Goal: Check status: Check status

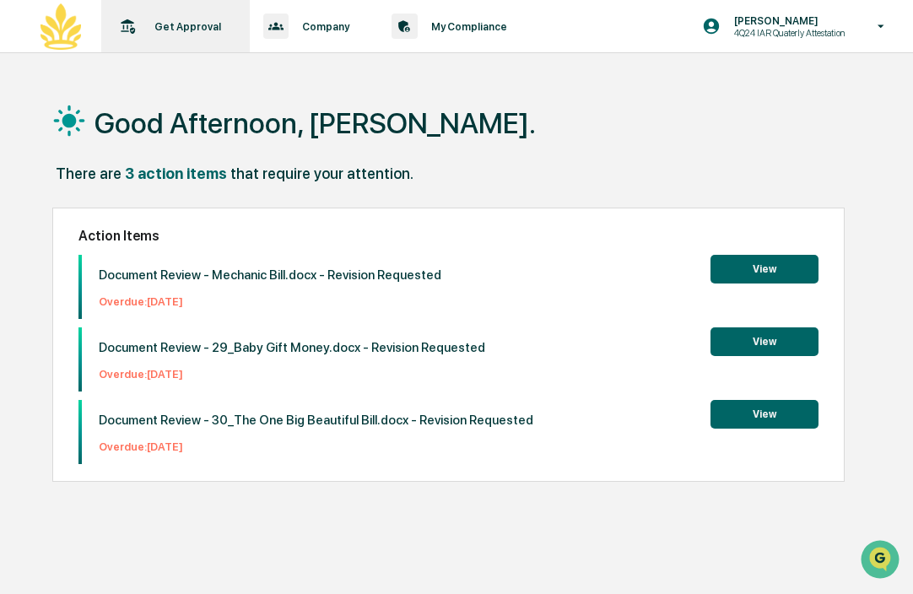
click at [168, 24] on p "Get Approval" at bounding box center [185, 26] width 89 height 13
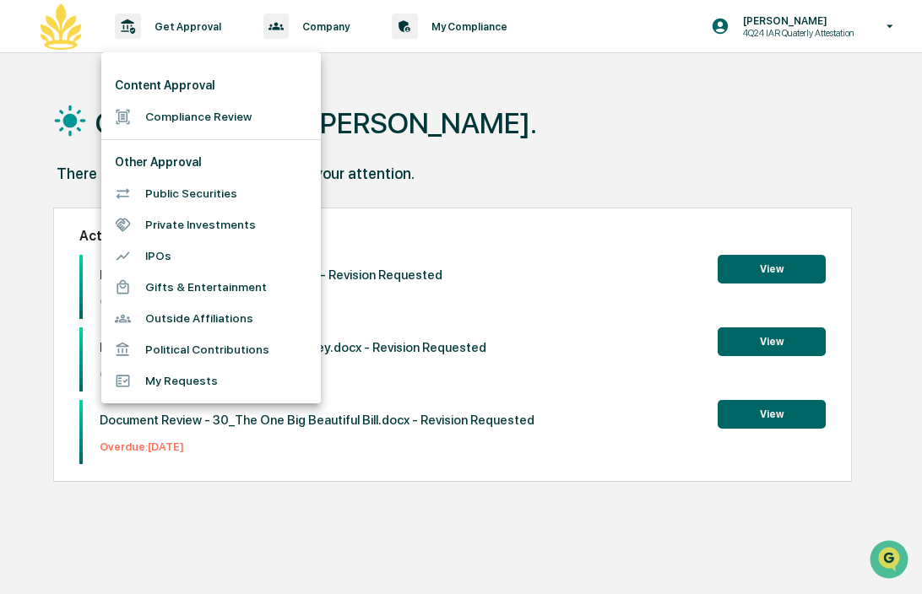
click at [193, 109] on li "Compliance Review" at bounding box center [210, 116] width 219 height 31
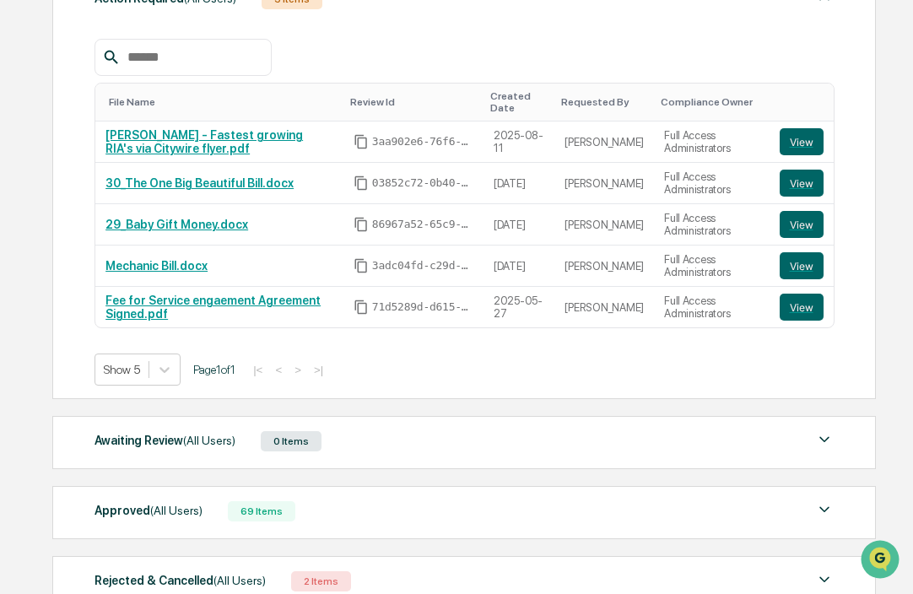
scroll to position [376, 0]
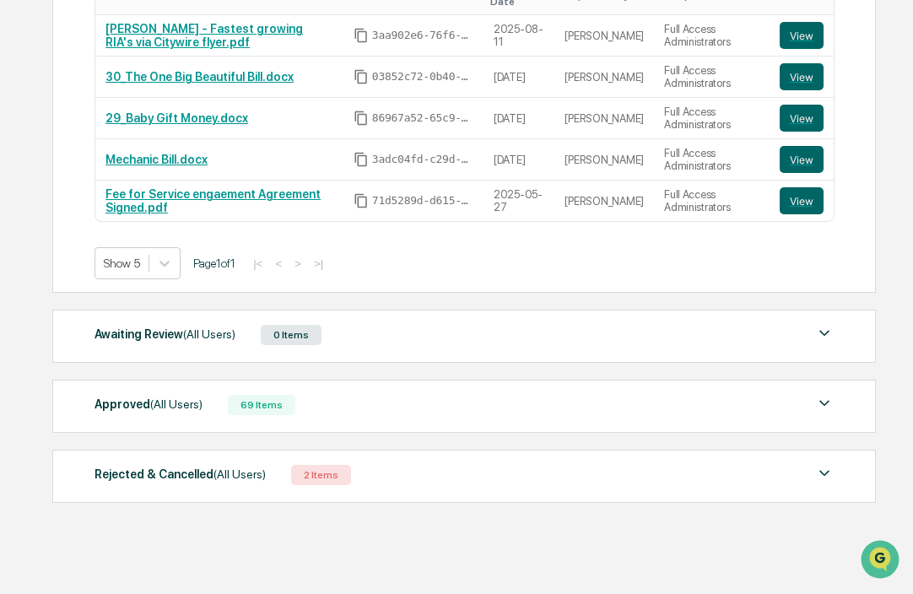
click at [408, 404] on div "Approved (All Users) 69 Items" at bounding box center [464, 405] width 739 height 24
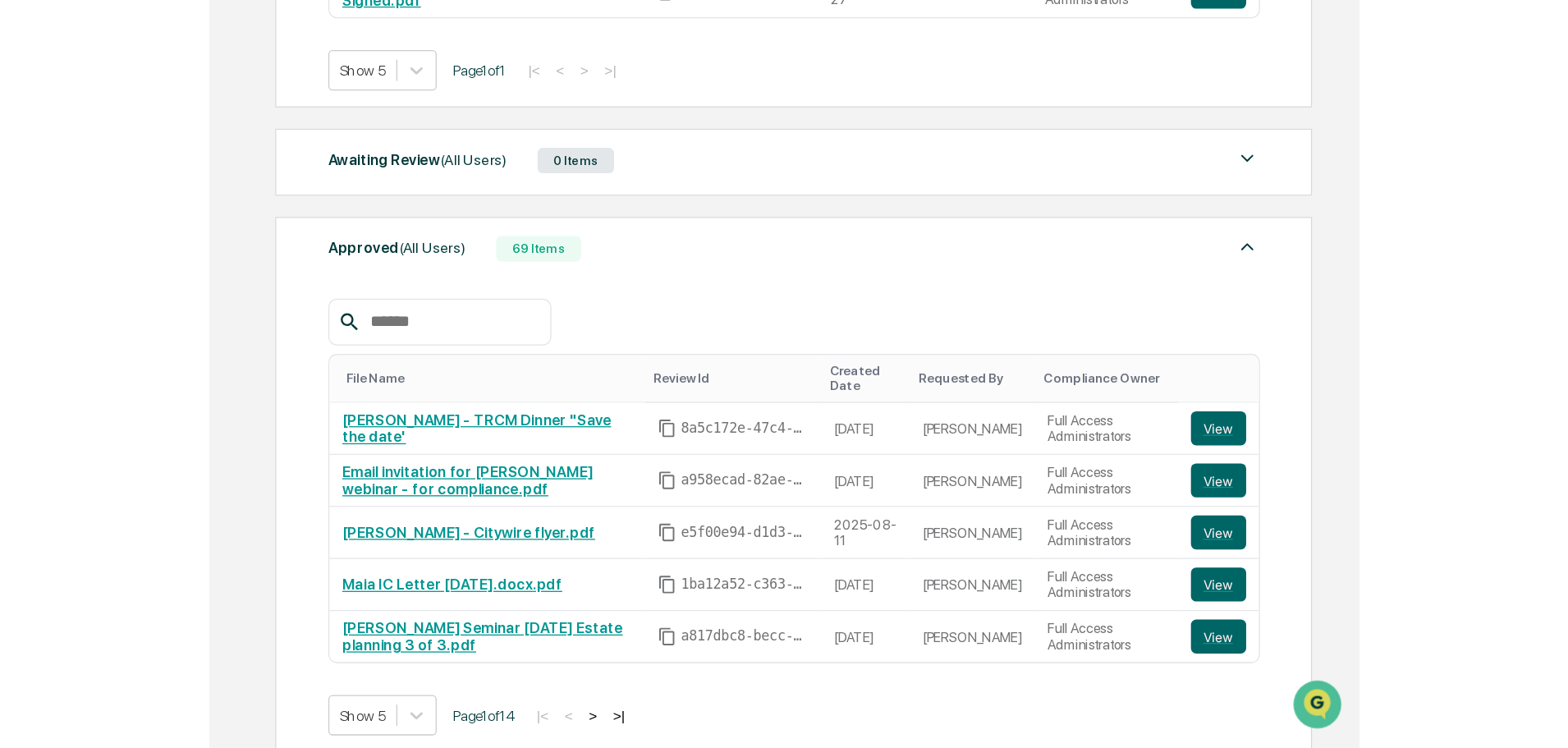
scroll to position [568, 0]
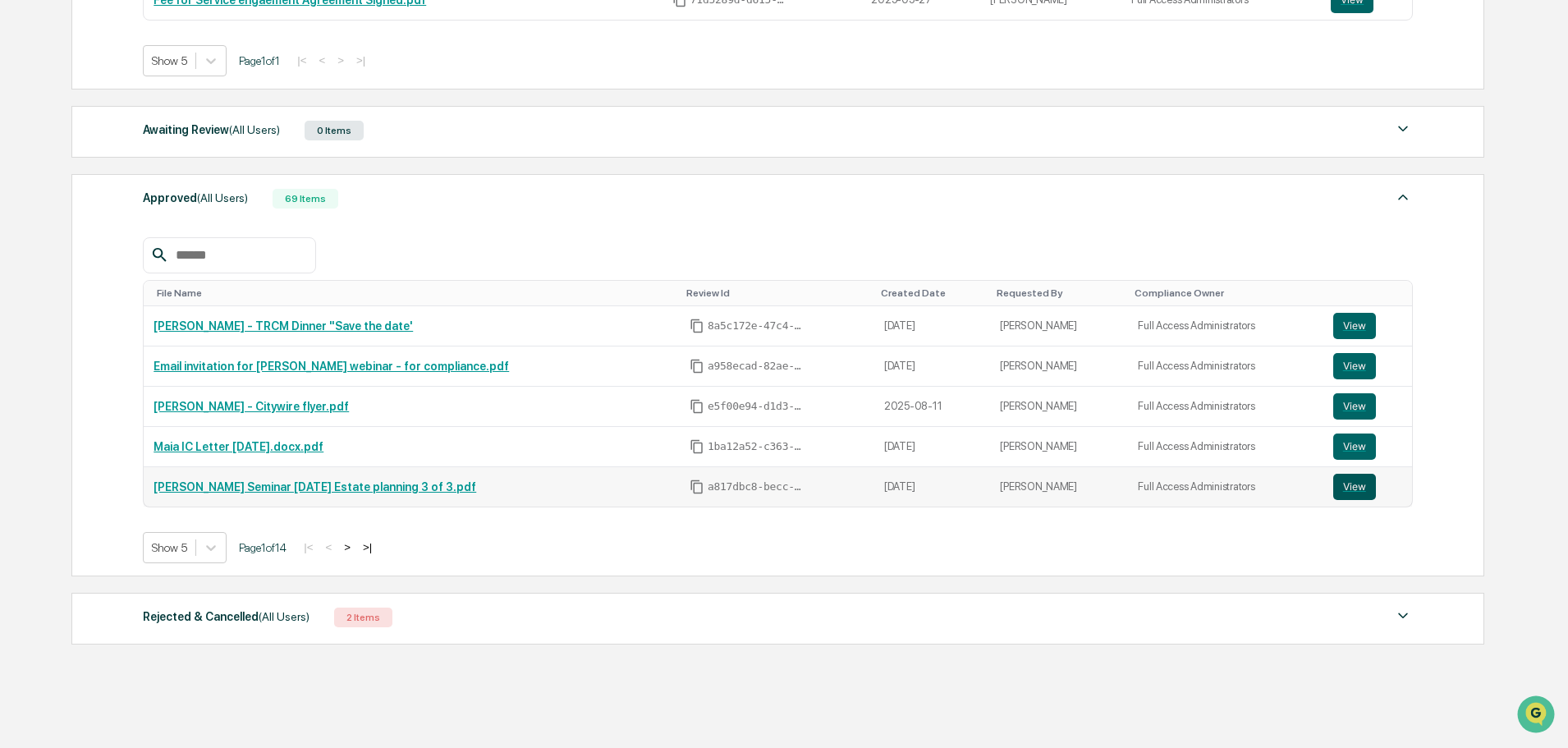
click at [887, 486] on button "View" at bounding box center [1355, 486] width 43 height 26
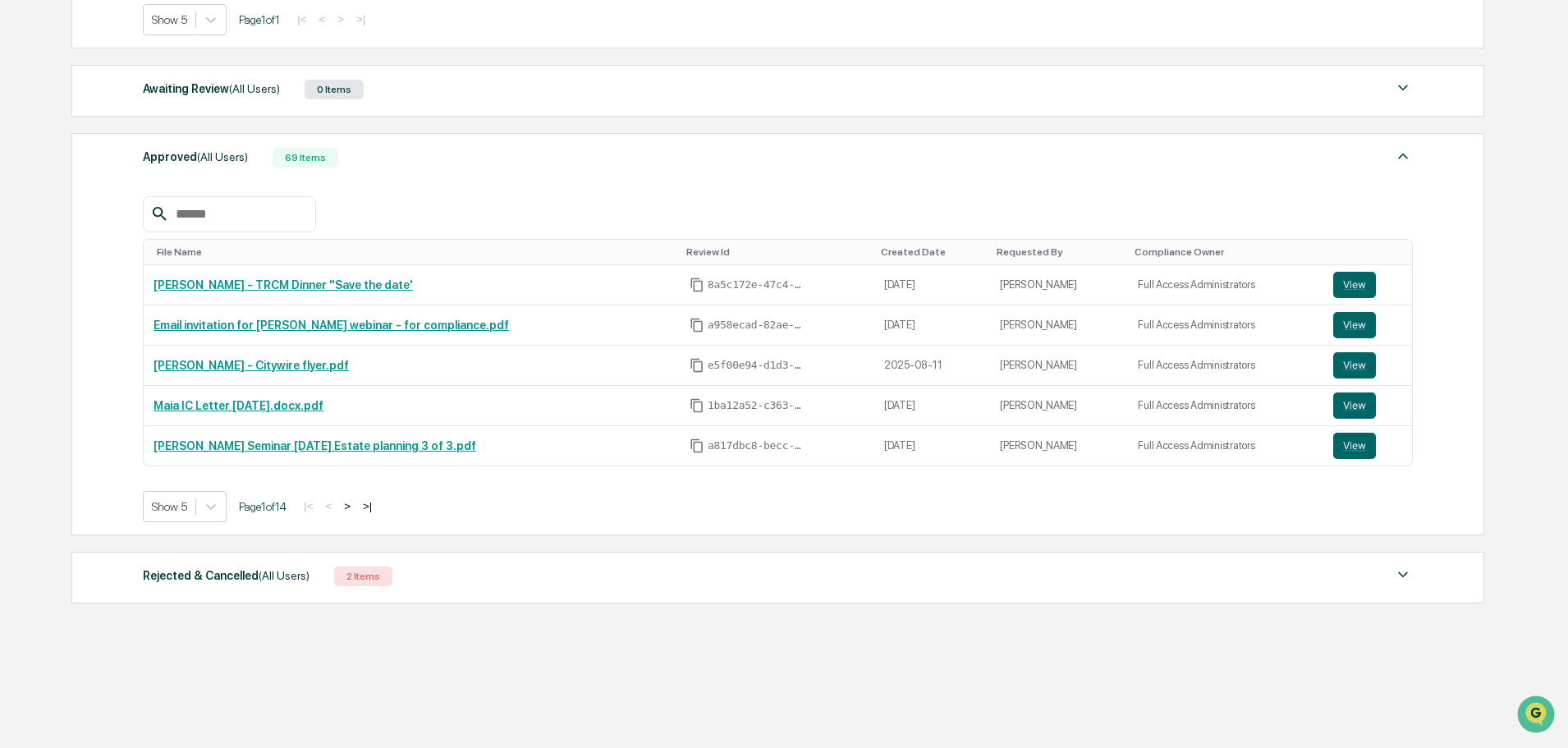
scroll to position [608, 0]
click at [352, 505] on button ">" at bounding box center [347, 507] width 17 height 14
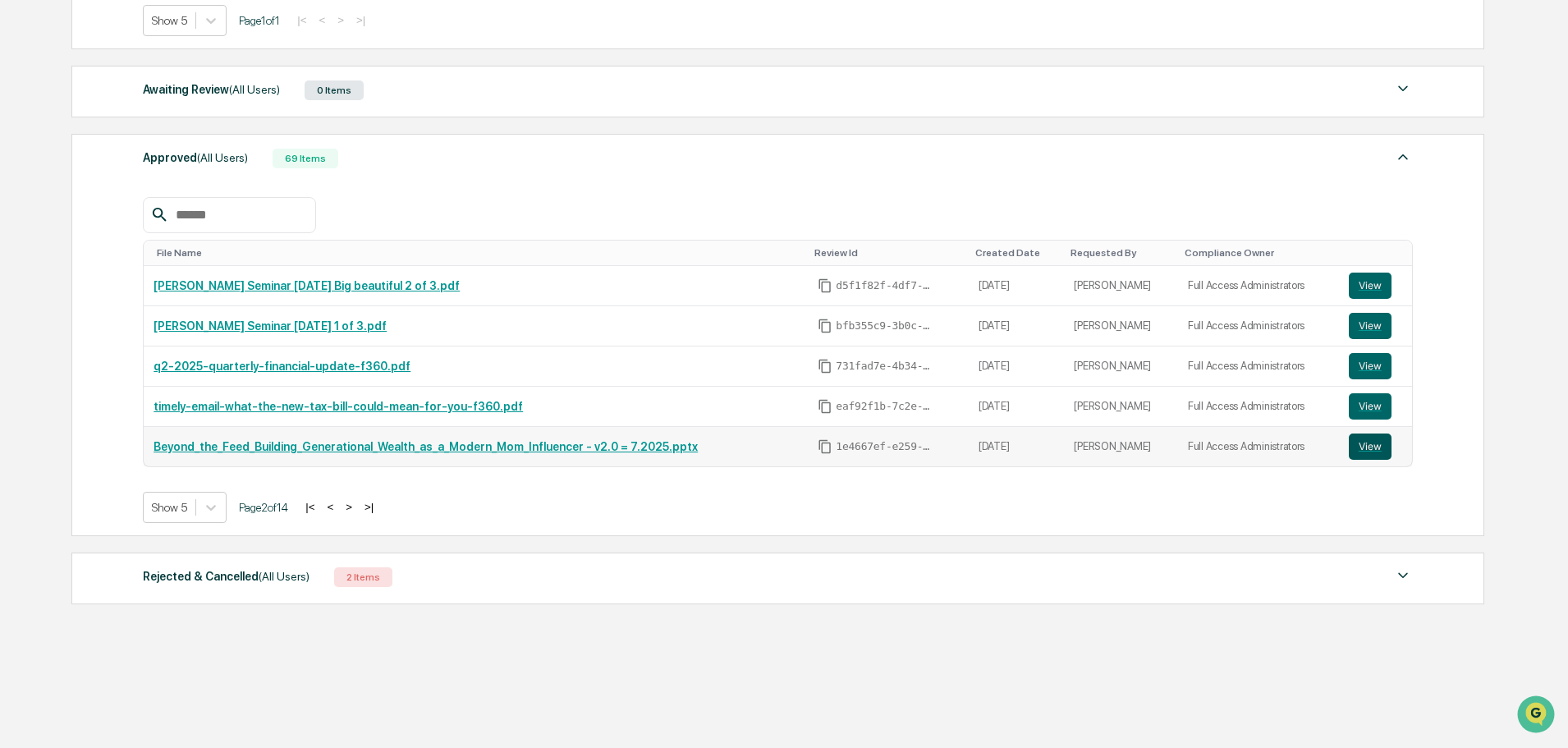
click at [887, 451] on button "View" at bounding box center [1371, 446] width 43 height 26
click at [357, 506] on button ">" at bounding box center [348, 507] width 17 height 14
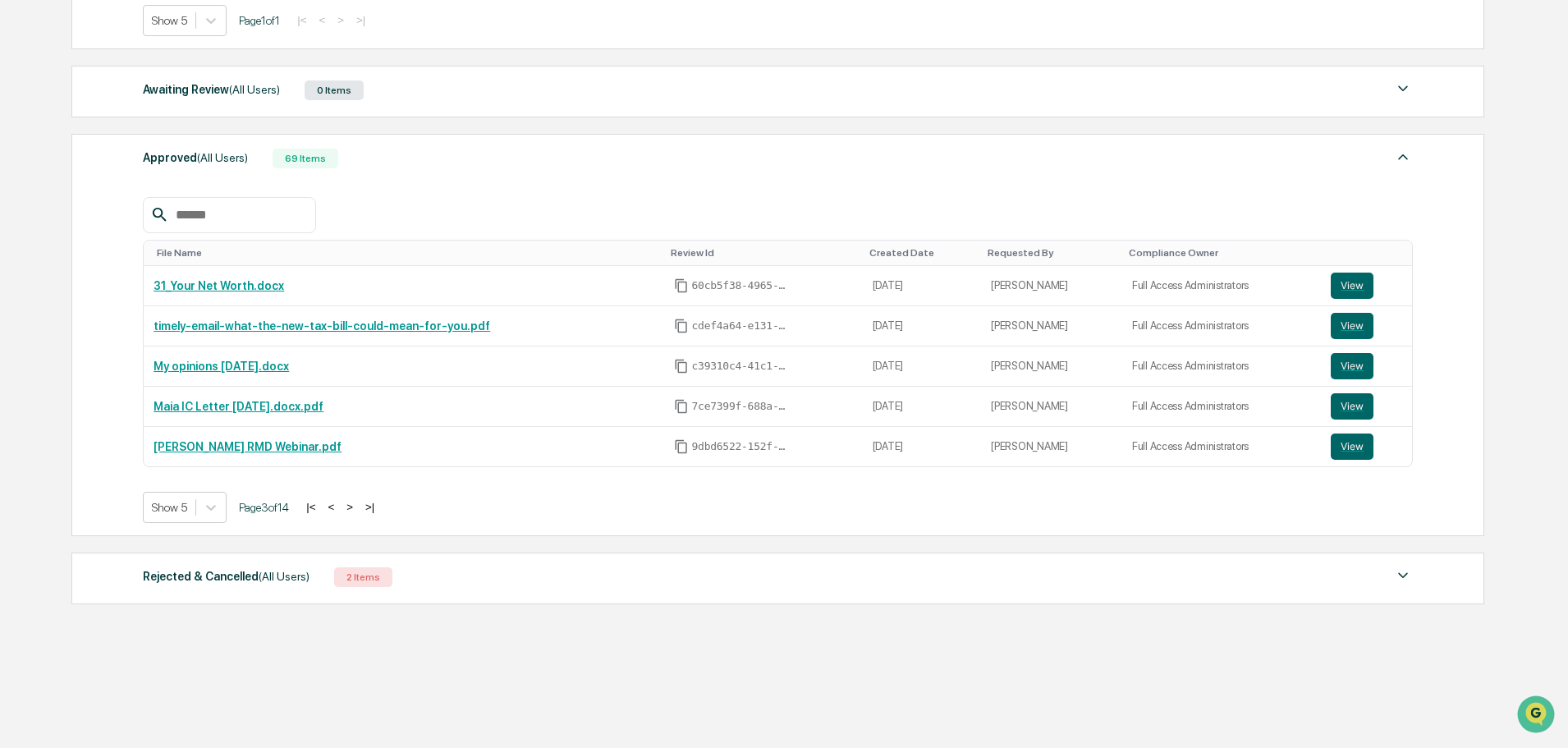
click at [358, 506] on button ">" at bounding box center [349, 507] width 17 height 14
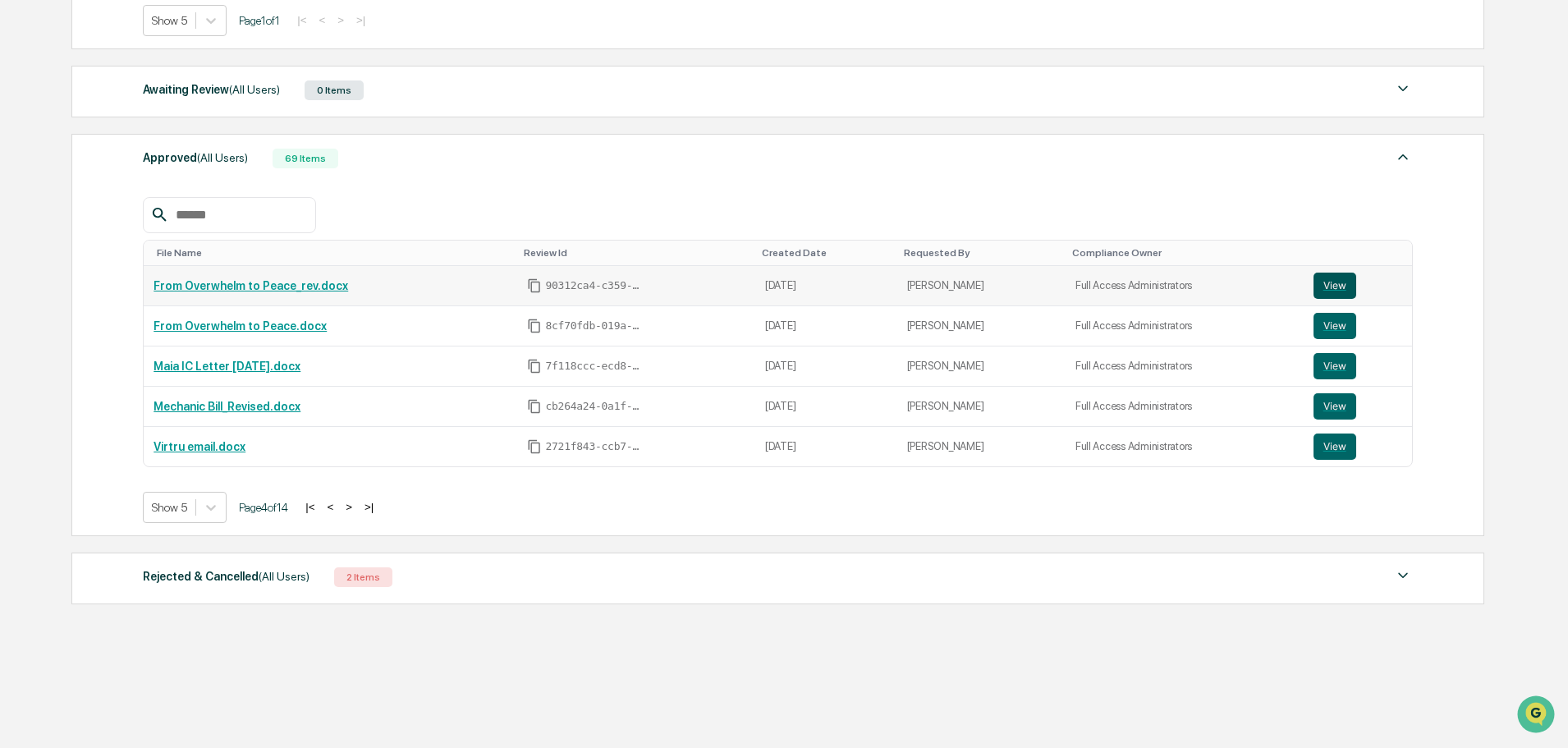
click at [887, 287] on button "View" at bounding box center [1335, 285] width 43 height 26
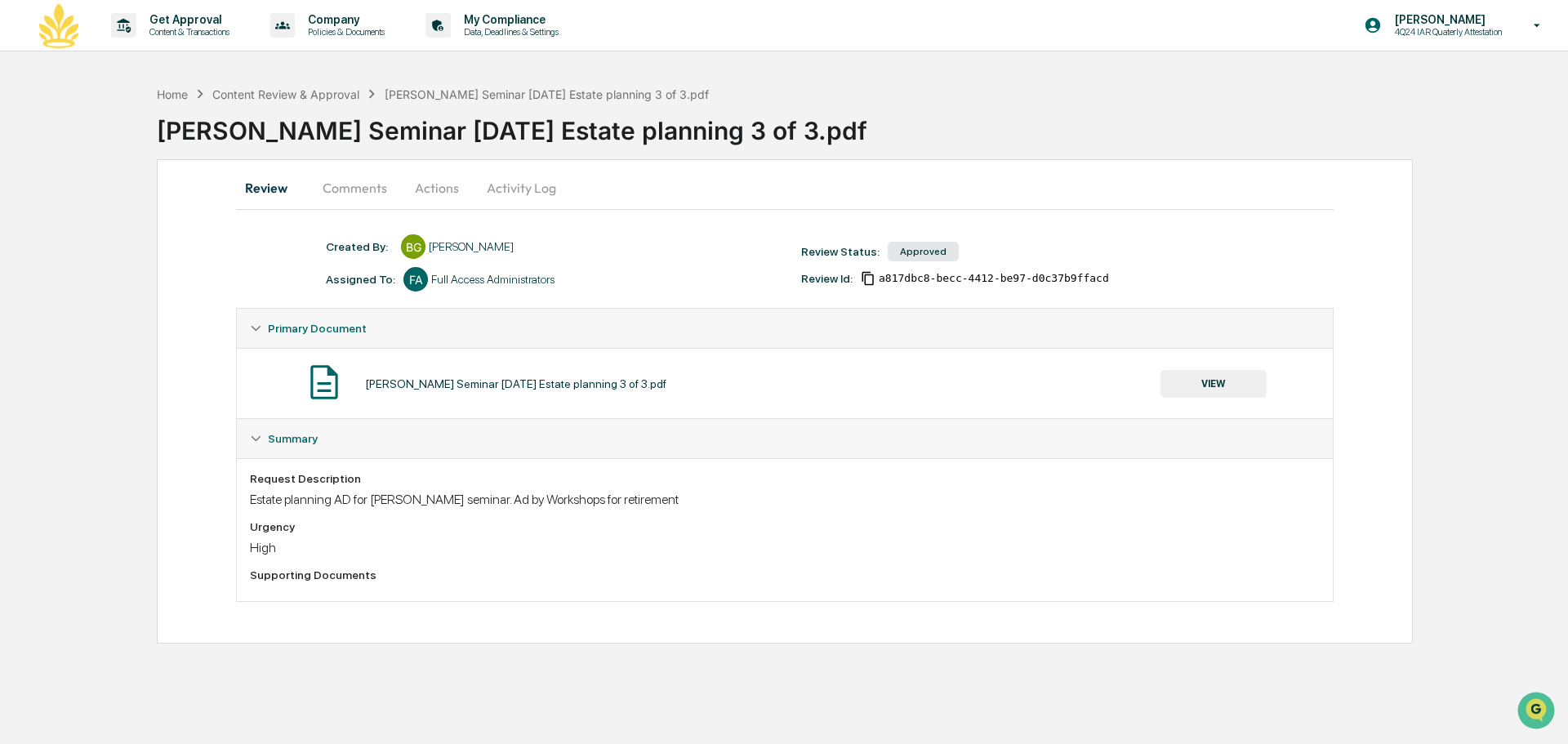
click at [1226, 380] on button "VIEW" at bounding box center [1213, 383] width 106 height 28
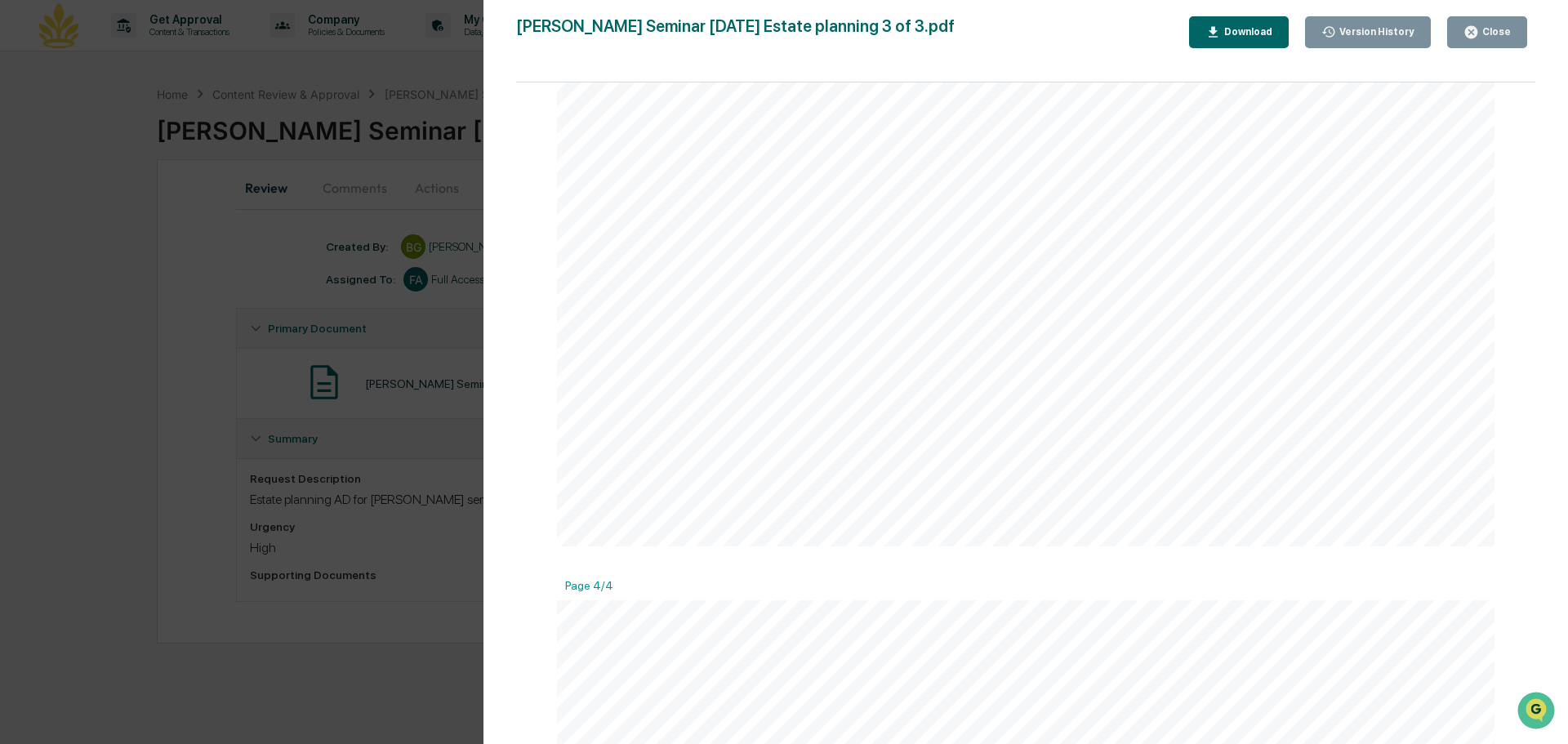
scroll to position [1902, 0]
click at [27, 426] on div "Version History 08/05/2025, 08:17 PM Barbara Field-Gilroy Terry Anderson Semina…" at bounding box center [784, 372] width 1568 height 744
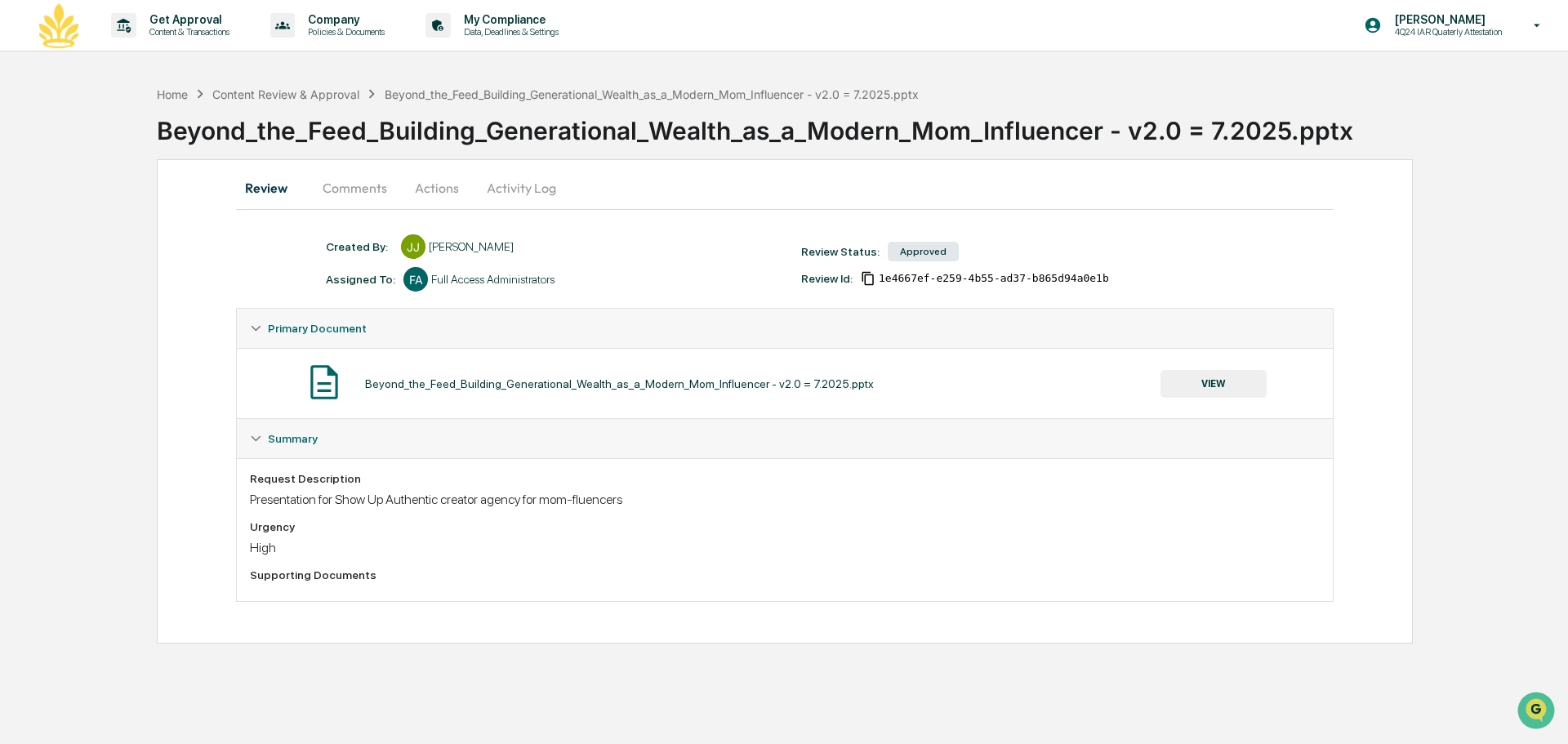
click at [1225, 382] on button "VIEW" at bounding box center [1213, 383] width 106 height 28
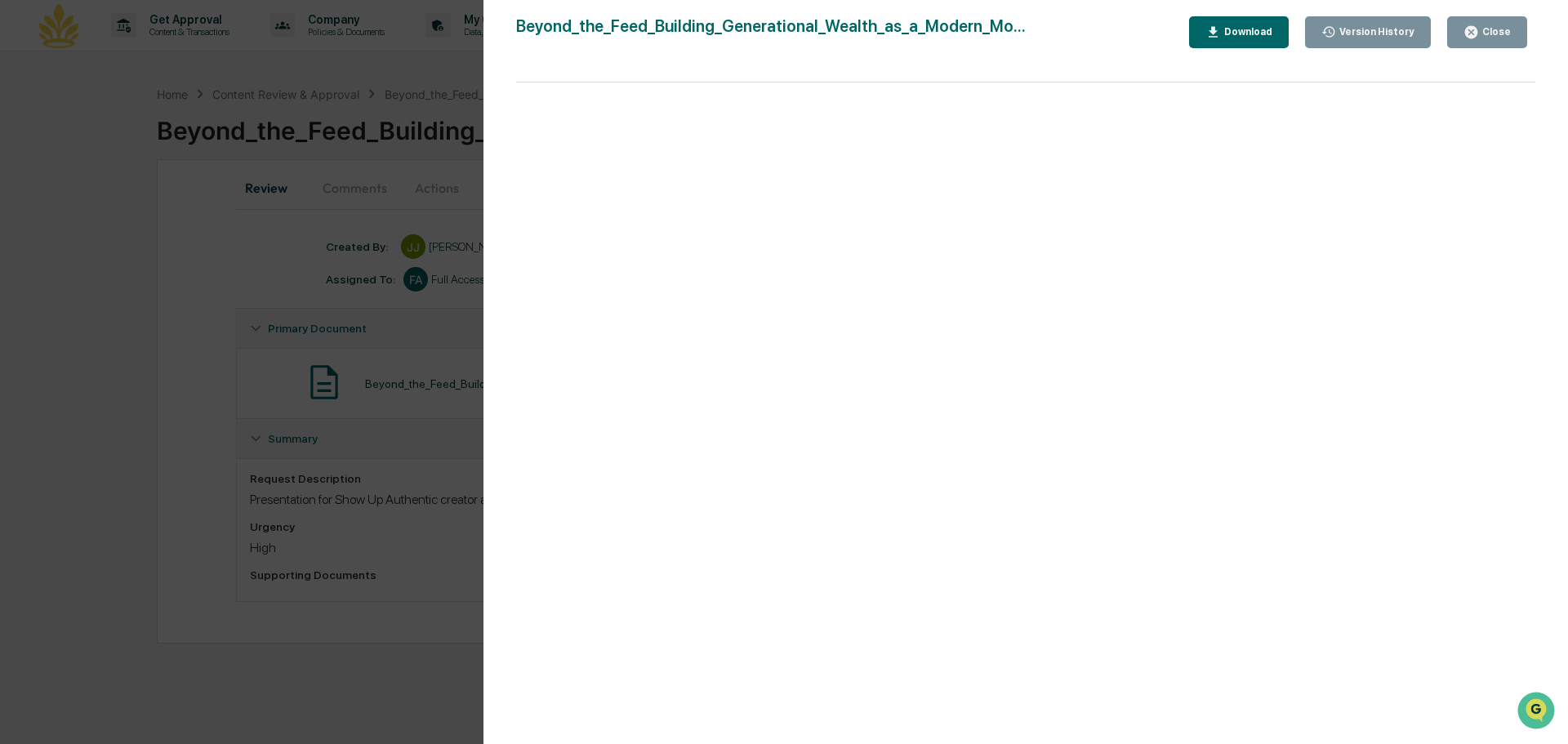
click at [56, 171] on div "Version History [DATE] 04:49 PM [PERSON_NAME] [DATE] 04:25 PM [PERSON_NAME] [DA…" at bounding box center [784, 372] width 1568 height 744
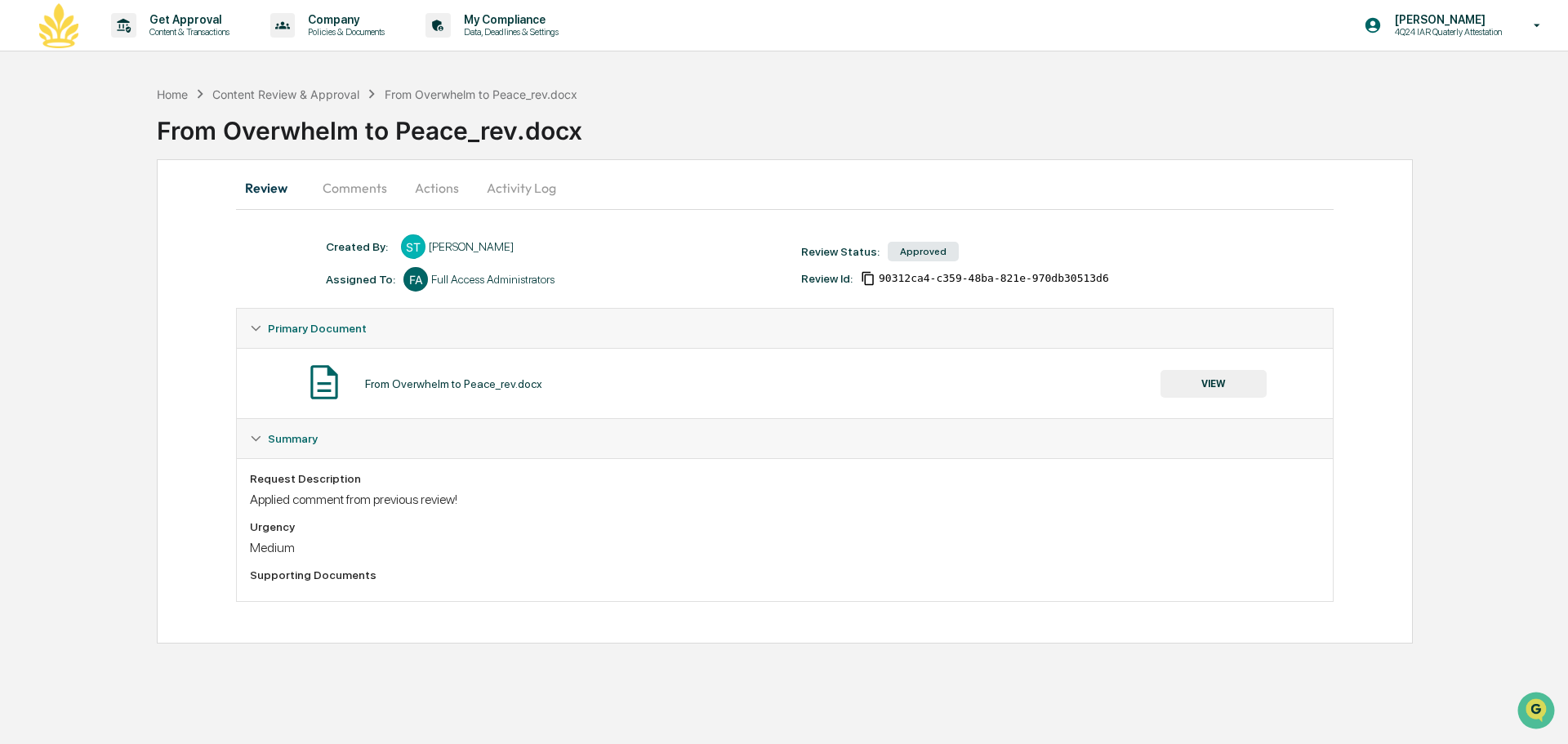
click at [1248, 376] on button "VIEW" at bounding box center [1213, 383] width 106 height 28
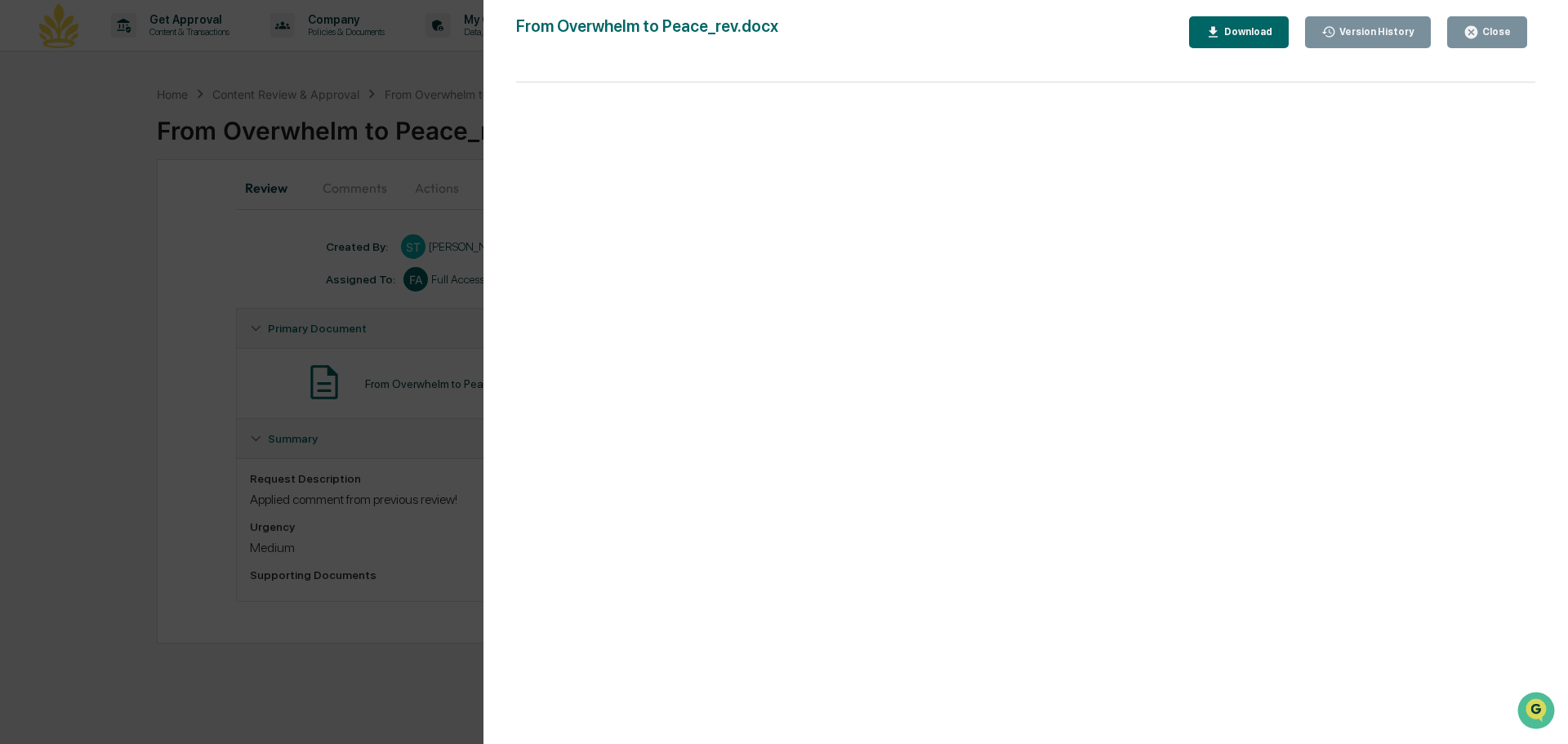
click at [240, 271] on div "Version History 06/18/2025, 02:20 PM Sonia Martinez-Trujillo From Overwhelm to …" at bounding box center [784, 372] width 1568 height 744
